Goal: Task Accomplishment & Management: Manage account settings

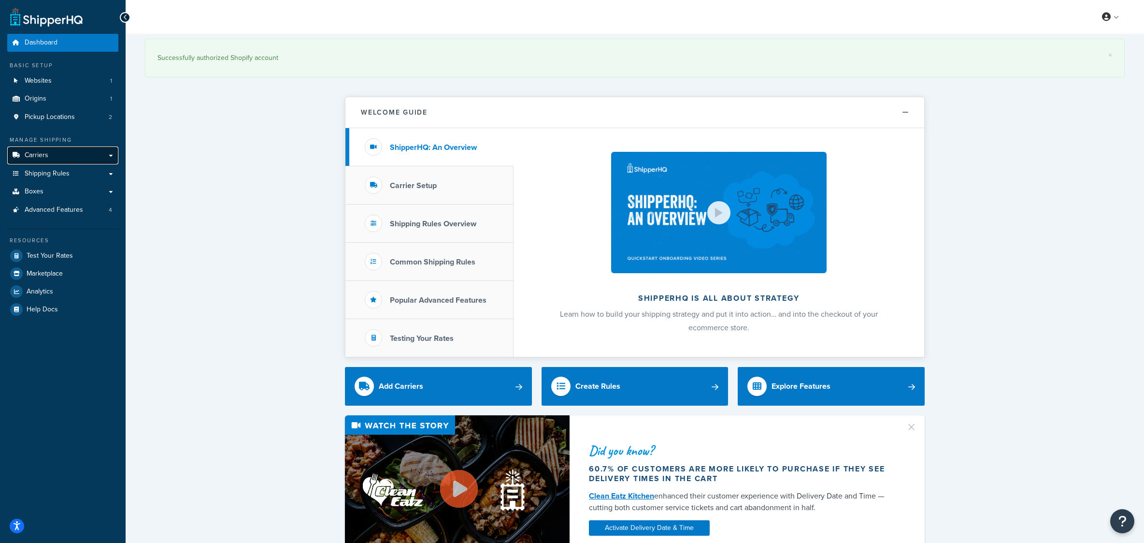
click at [75, 164] on link "Carriers" at bounding box center [62, 155] width 111 height 18
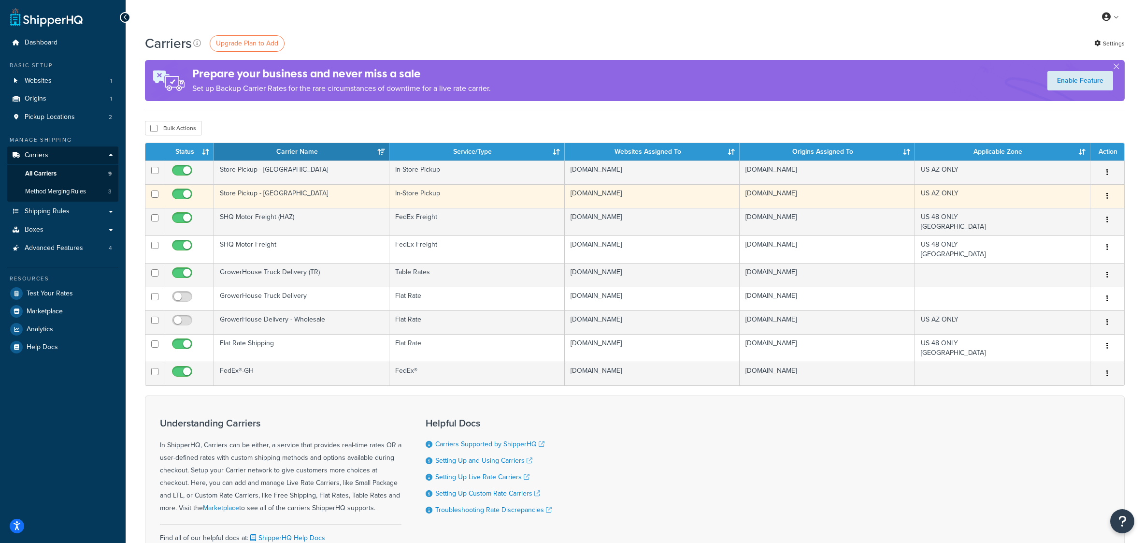
click at [1106, 204] on button "button" at bounding box center [1108, 195] width 14 height 15
click at [1048, 235] on link "Edit" at bounding box center [1068, 234] width 76 height 20
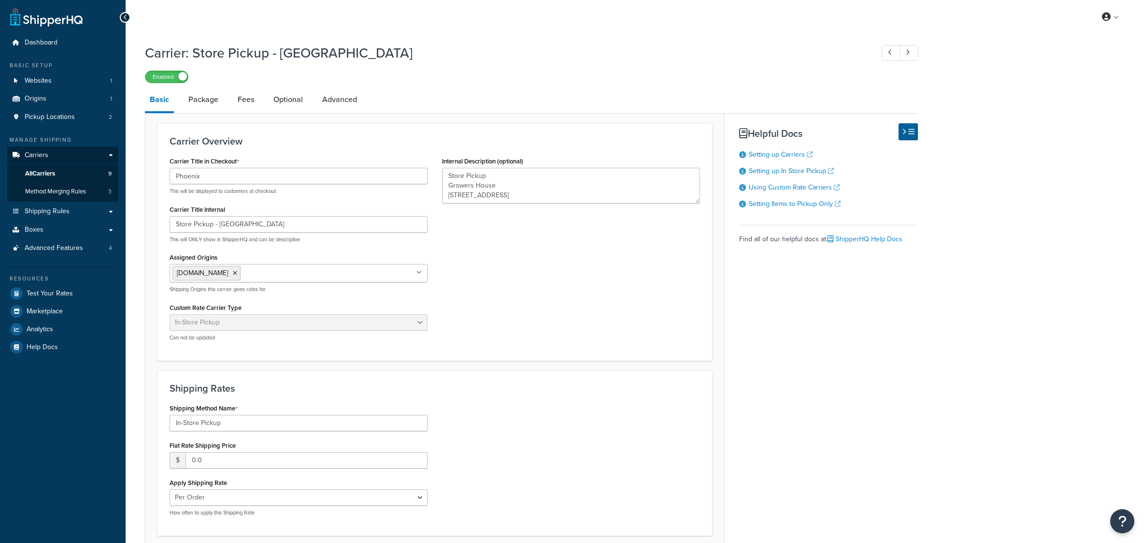
select select "pickup"
